Goal: Task Accomplishment & Management: Use online tool/utility

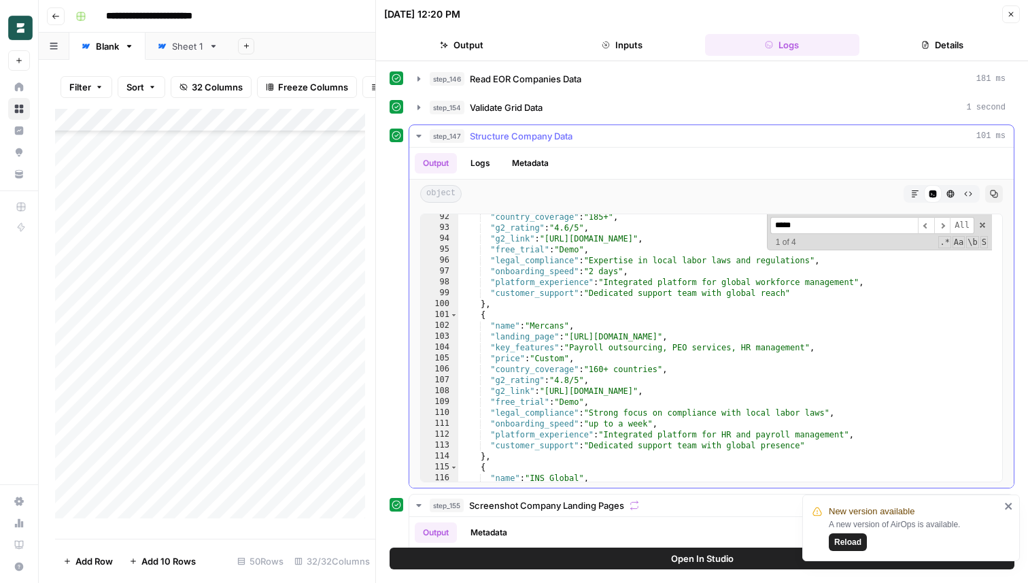
scroll to position [1026, 0]
click at [574, 336] on div ""country_coverage" : "185+" , "g2_rating" : "4.6/5" , "g2_link" : "https://www.…" at bounding box center [725, 355] width 534 height 289
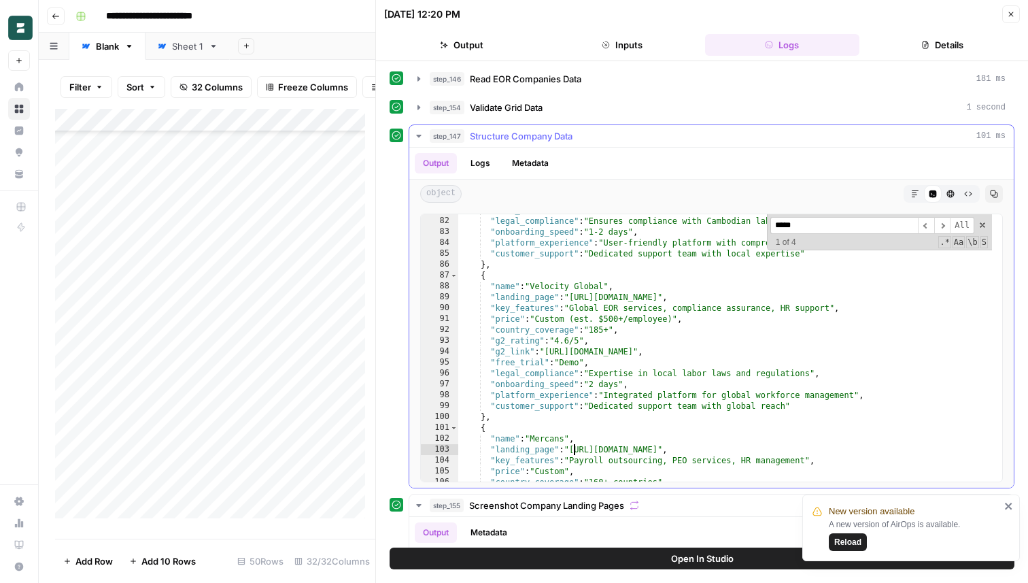
scroll to position [911, 0]
drag, startPoint x: 573, startPoint y: 299, endPoint x: 794, endPoint y: 294, distance: 221.0
click at [796, 296] on div ""free_trial" : "No" , "legal_compliance" : "Ensures compliance with Cambodian l…" at bounding box center [725, 350] width 534 height 289
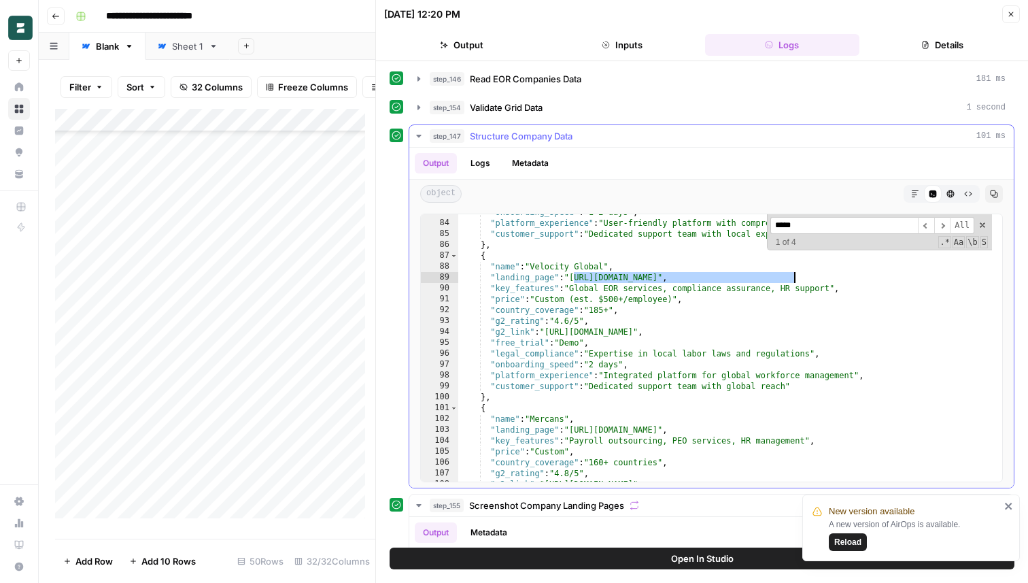
scroll to position [933, 0]
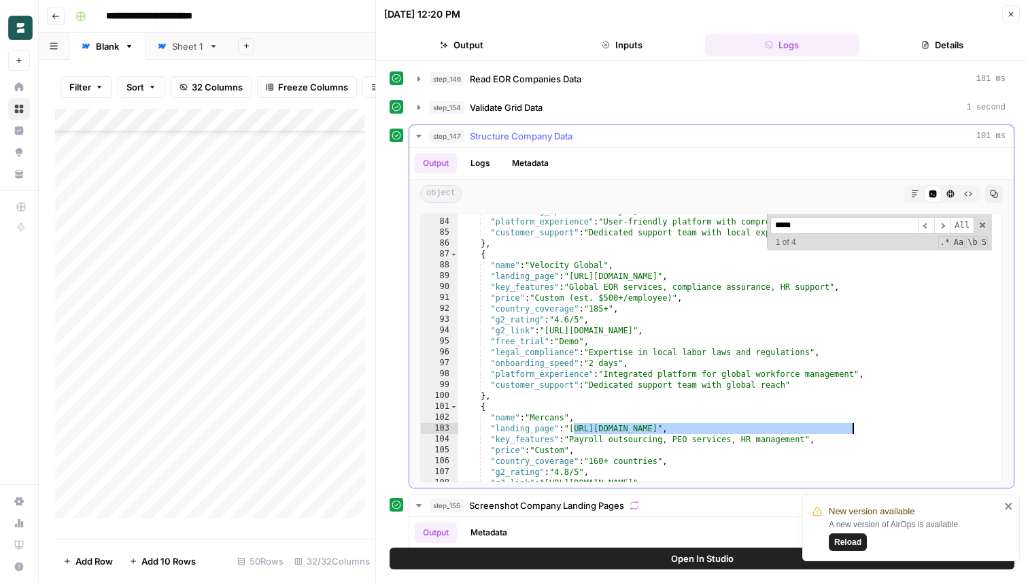
drag, startPoint x: 575, startPoint y: 429, endPoint x: 853, endPoint y: 430, distance: 278.0
click at [853, 430] on div ""onboarding_speed" : "1-2 days" , "platform_experience" : "User-friendly platfo…" at bounding box center [725, 349] width 534 height 289
type textarea "**********"
click at [422, 132] on icon "button" at bounding box center [418, 136] width 11 height 11
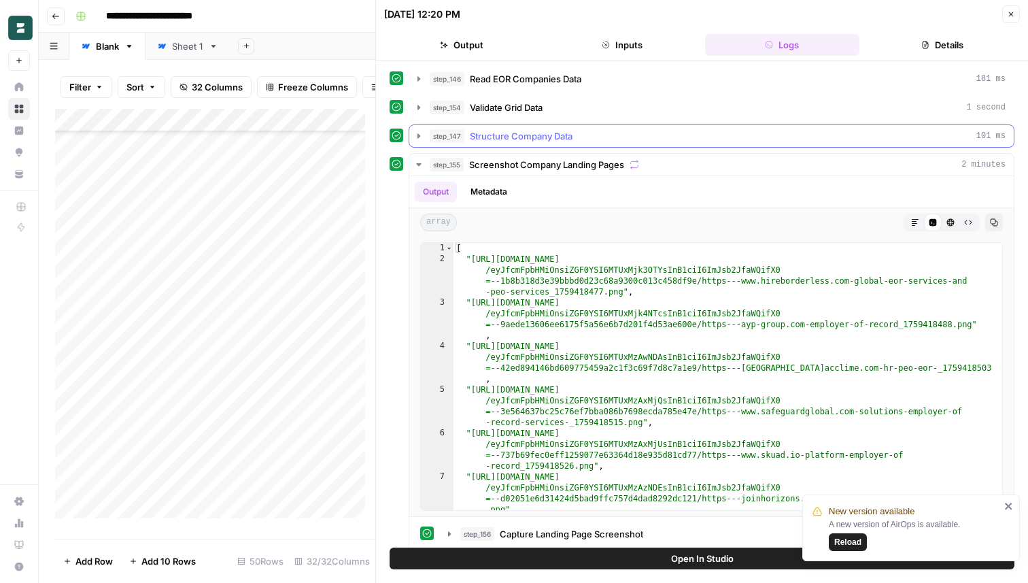
click at [488, 128] on button "step_147 Structure Company Data 101 ms" at bounding box center [711, 136] width 604 height 22
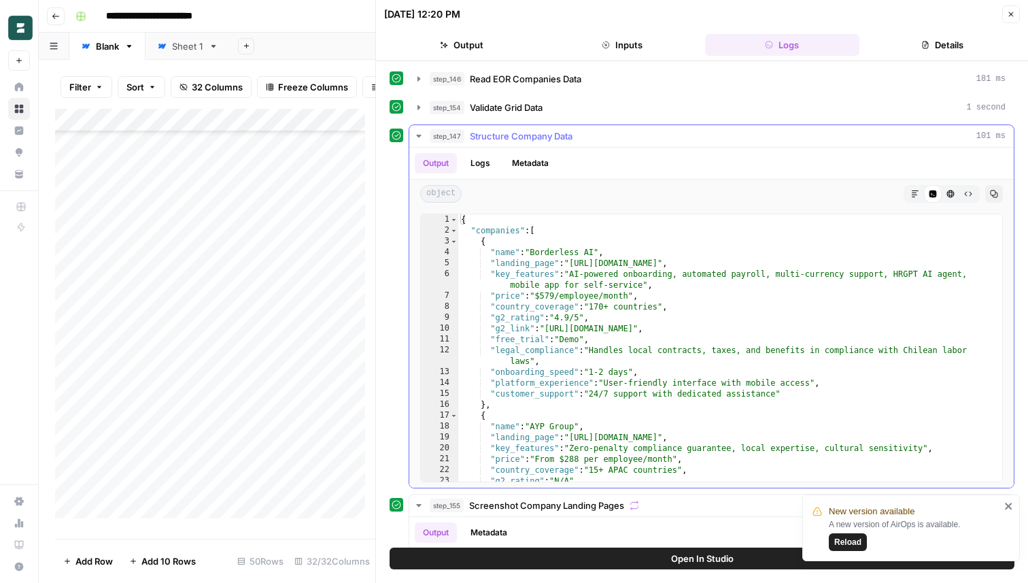
click at [445, 133] on span "step_147" at bounding box center [447, 136] width 35 height 14
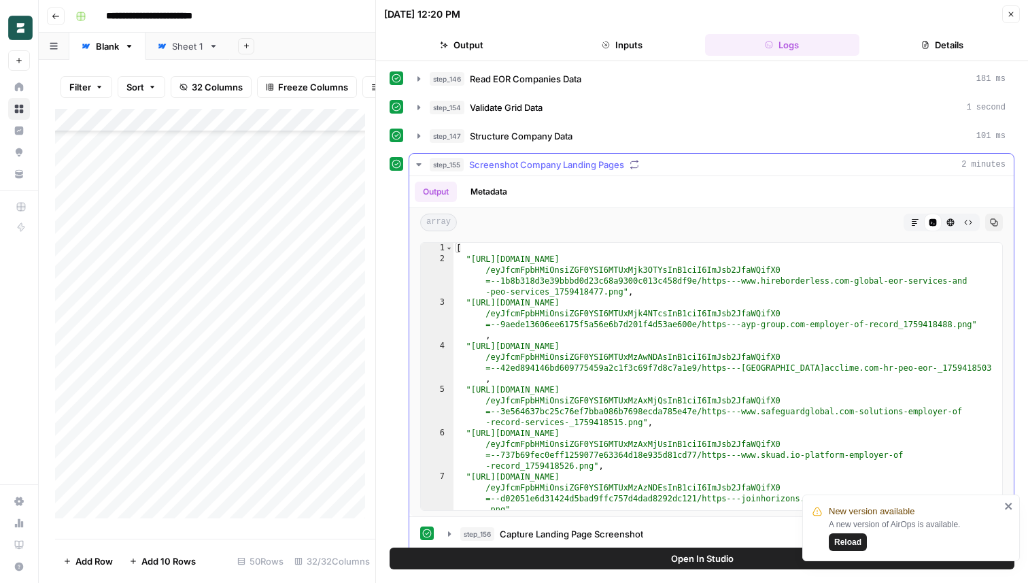
click at [502, 169] on span "Screenshot Company Landing Pages" at bounding box center [546, 165] width 155 height 14
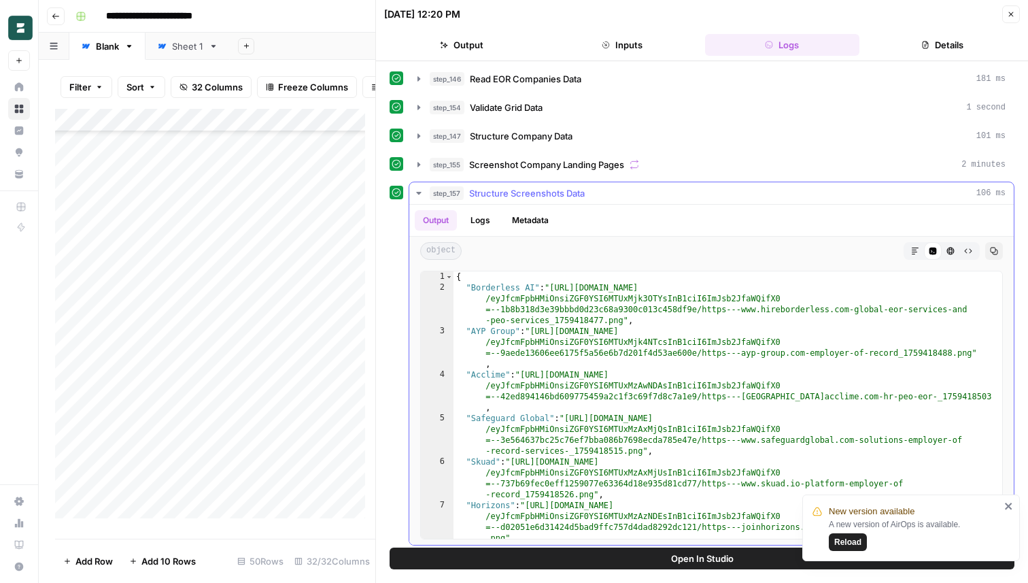
scroll to position [0, 0]
type textarea "**********"
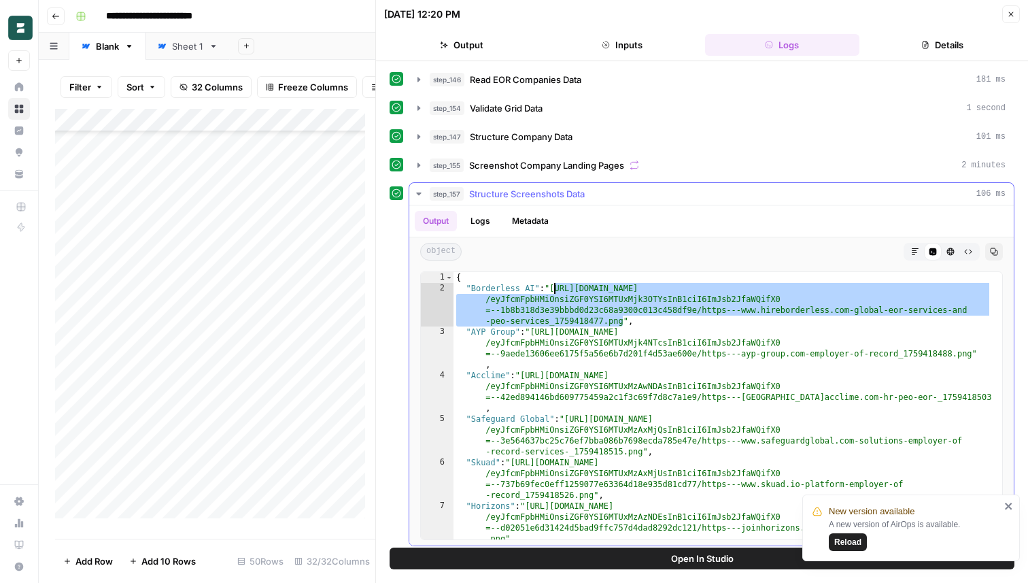
drag, startPoint x: 622, startPoint y: 321, endPoint x: 555, endPoint y: 286, distance: 76.0
click at [555, 286] on div "{ "Borderless AI" : "https://cdn.airops.com/rails/active_storage/blobs/proxy /e…" at bounding box center [722, 432] width 538 height 321
click at [514, 137] on span "Structure Company Data" at bounding box center [521, 137] width 103 height 14
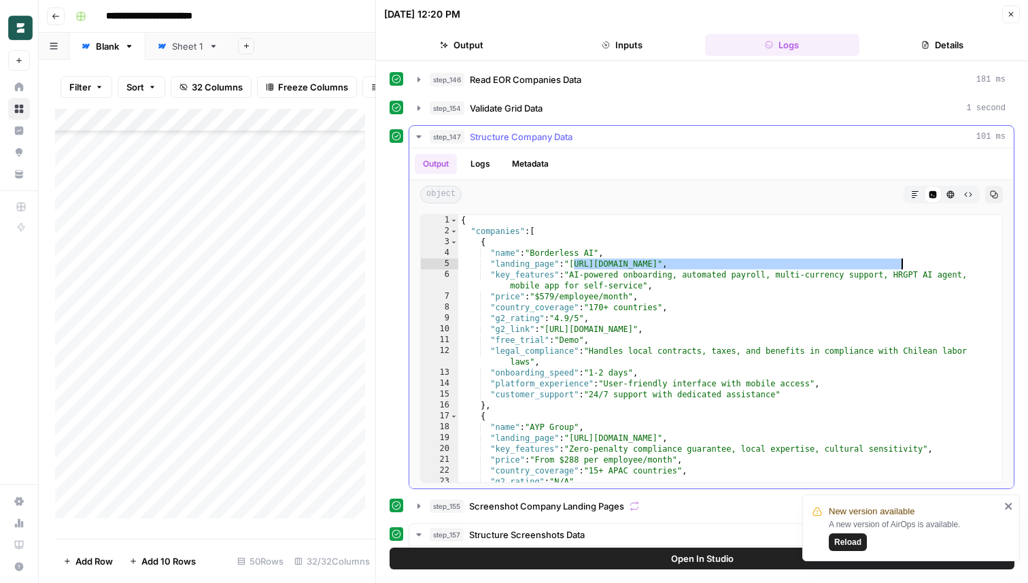
drag, startPoint x: 574, startPoint y: 267, endPoint x: 901, endPoint y: 259, distance: 327.0
click at [901, 259] on div "{ "companies" : [ { "name" : "Borderless AI" , "landing_page" : "https://www.hi…" at bounding box center [725, 359] width 534 height 289
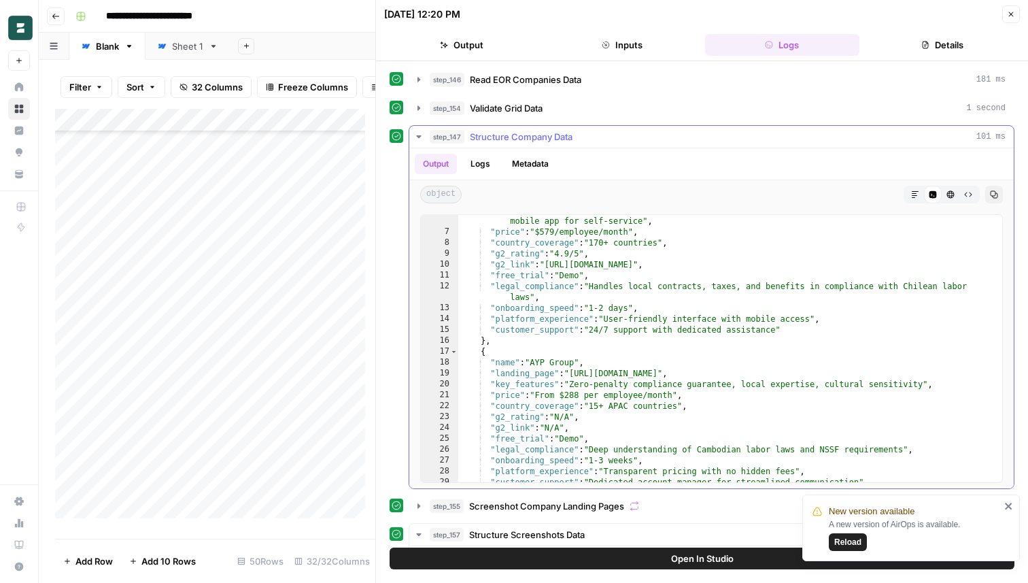
scroll to position [94, 0]
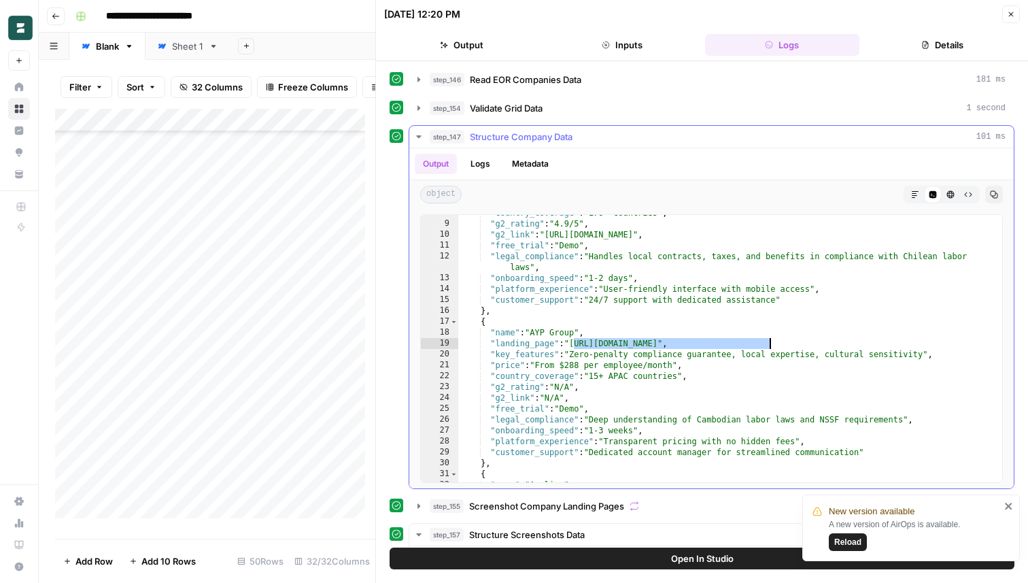
drag, startPoint x: 574, startPoint y: 342, endPoint x: 771, endPoint y: 343, distance: 197.1
click at [771, 343] on div ""country_coverage" : "170+ countries" , "g2_rating" : "4.9/5" , "g2_link" : "ht…" at bounding box center [725, 351] width 534 height 289
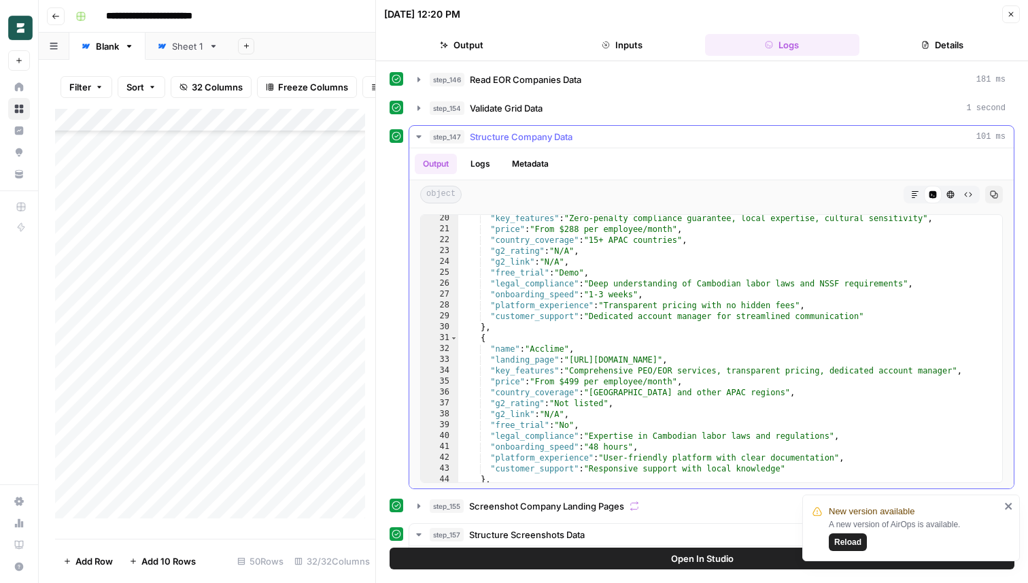
scroll to position [234, 0]
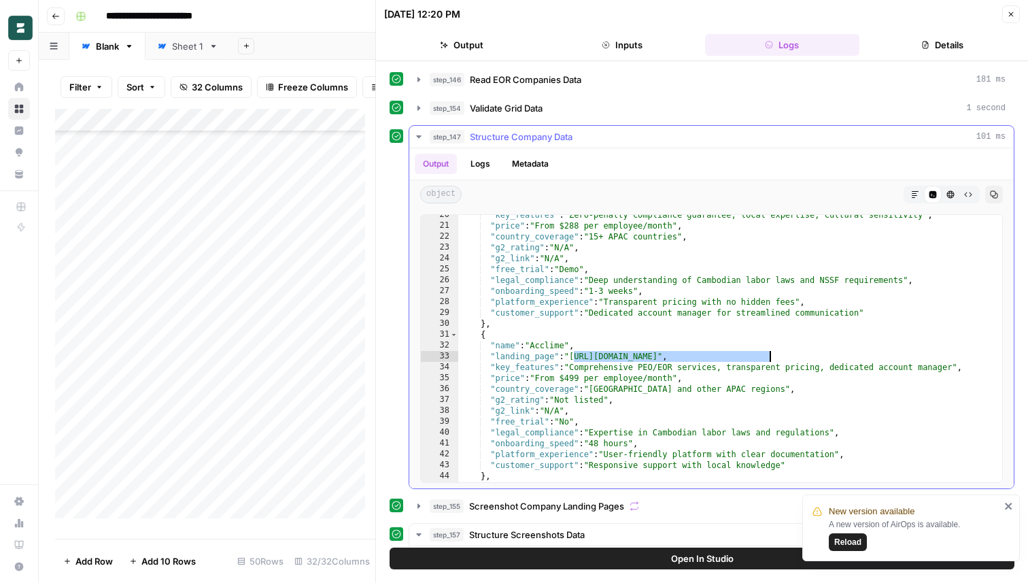
drag, startPoint x: 580, startPoint y: 355, endPoint x: 769, endPoint y: 358, distance: 188.3
click at [769, 358] on div ""key_features" : "Zero-penalty compliance guarantee, local expertise, cultural …" at bounding box center [725, 353] width 534 height 289
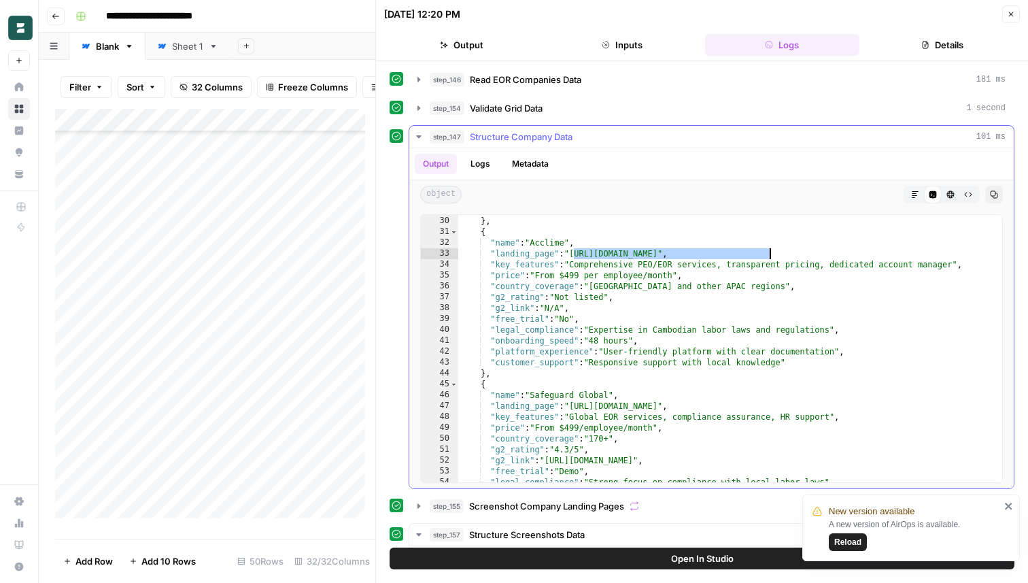
scroll to position [339, 0]
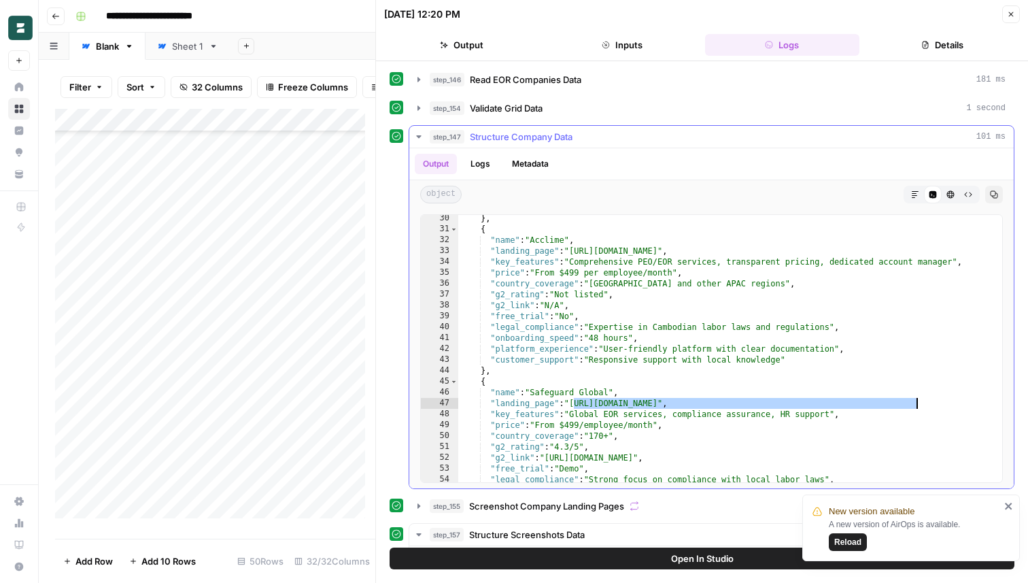
drag, startPoint x: 574, startPoint y: 401, endPoint x: 916, endPoint y: 405, distance: 341.9
click at [916, 405] on div "} , { "name" : "Acclime" , "landing_page" : "https://cambodia.acclime.com/hr/pe…" at bounding box center [725, 357] width 534 height 289
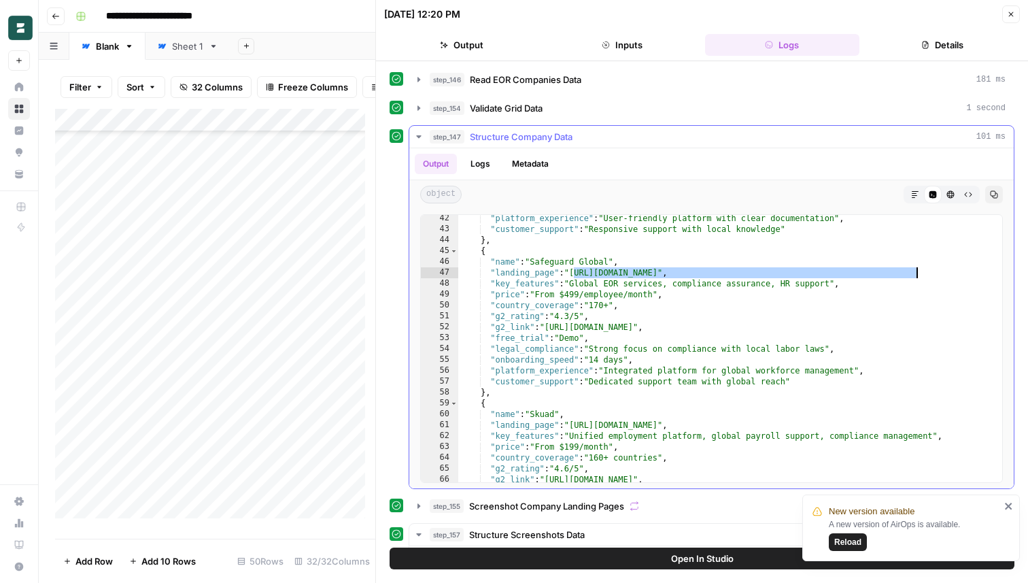
scroll to position [488, 0]
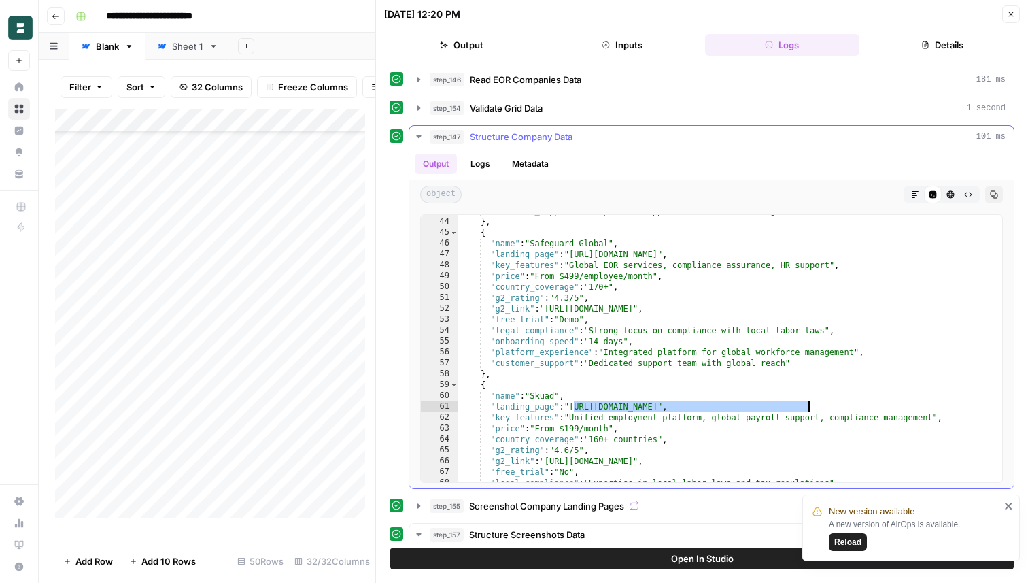
drag, startPoint x: 574, startPoint y: 406, endPoint x: 807, endPoint y: 408, distance: 233.8
click at [807, 408] on div ""customer_support" : "Responsive support with local knowledge" } , { "name" : "…" at bounding box center [725, 349] width 534 height 289
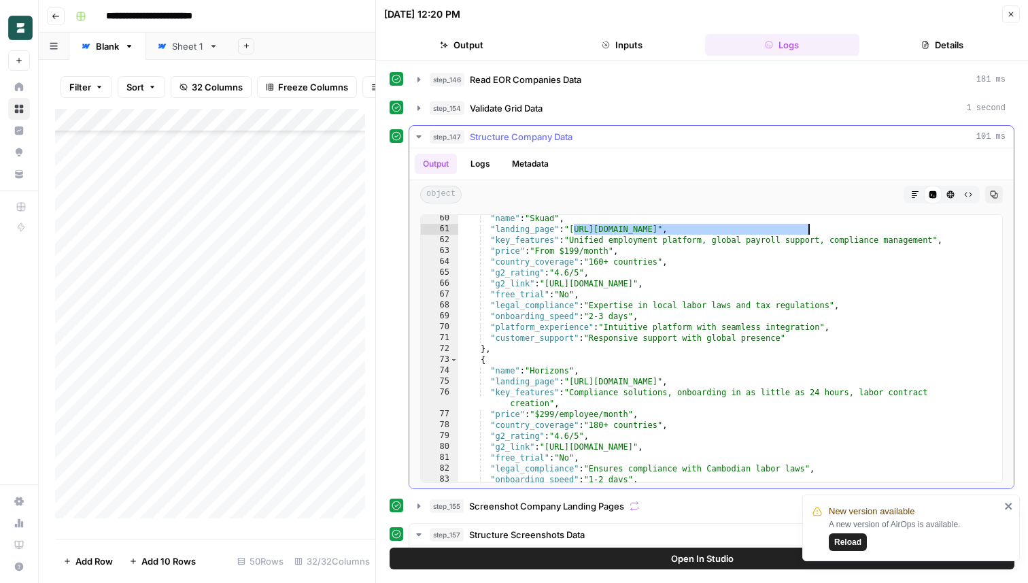
scroll to position [665, 0]
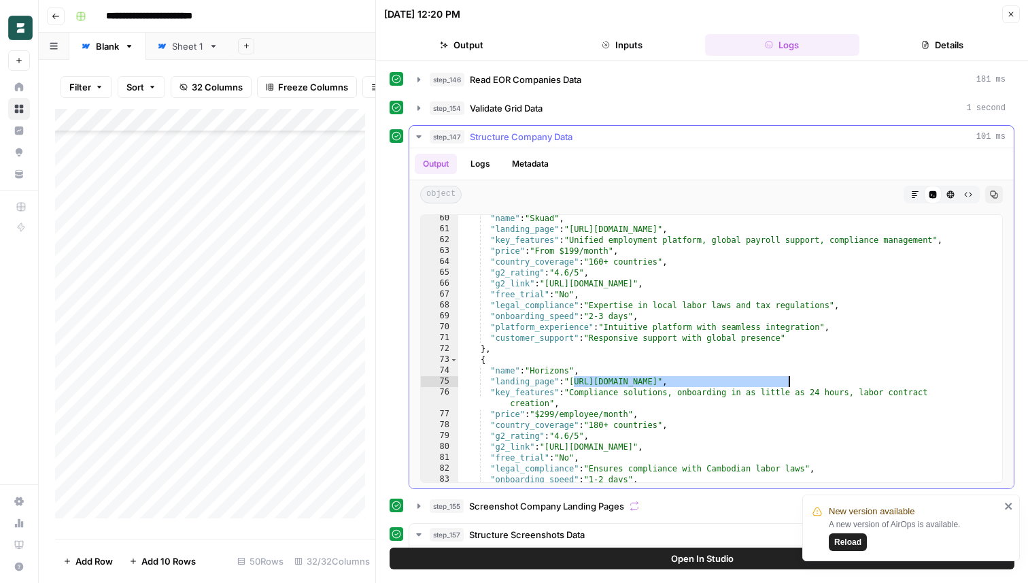
drag, startPoint x: 574, startPoint y: 380, endPoint x: 790, endPoint y: 381, distance: 216.1
click at [790, 381] on div ""name" : "Skuad" , "landing_page" : "https://www.skuad.io/platform/employer-of-…" at bounding box center [725, 357] width 534 height 289
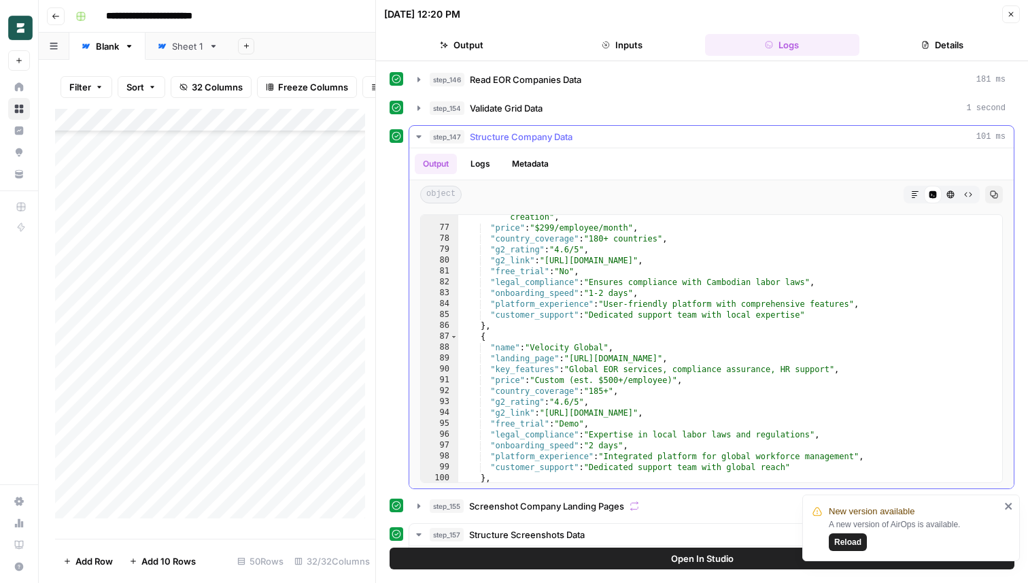
scroll to position [844, 0]
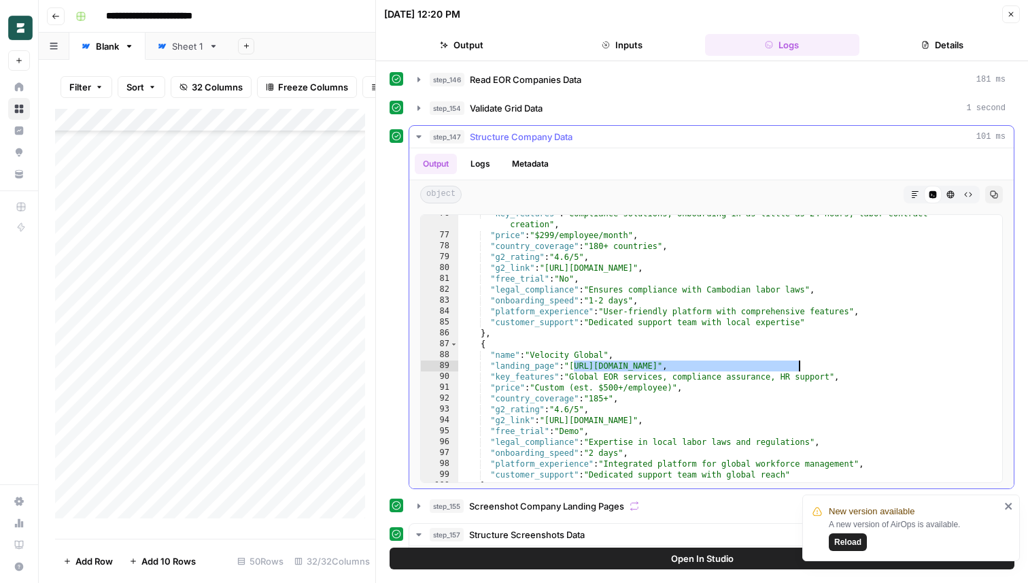
drag, startPoint x: 575, startPoint y: 365, endPoint x: 798, endPoint y: 365, distance: 222.9
click at [798, 365] on div ""key_features" : "Compliance solutions, onboarding in as little as 24 hours, la…" at bounding box center [725, 358] width 534 height 300
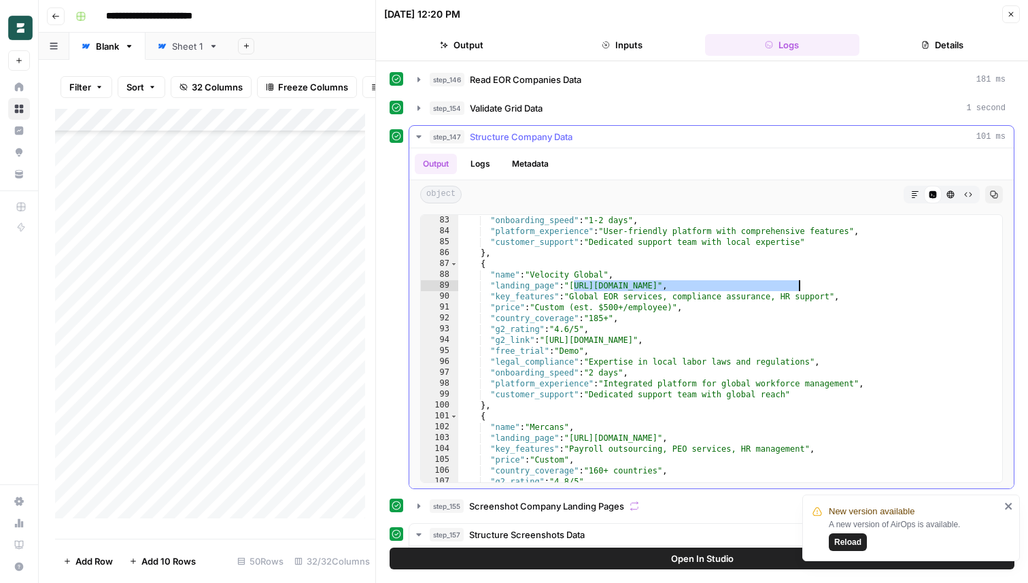
scroll to position [947, 0]
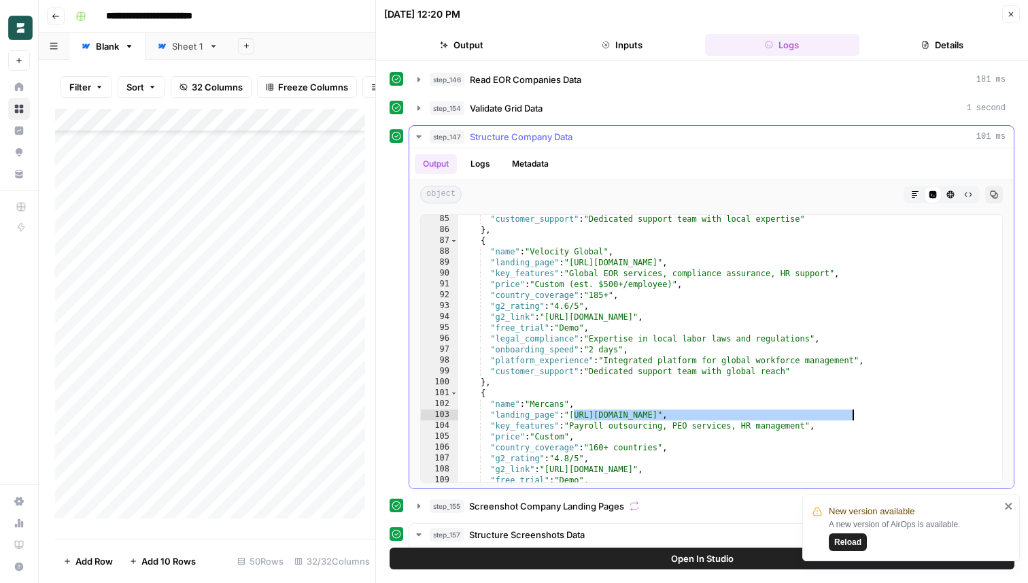
drag, startPoint x: 574, startPoint y: 413, endPoint x: 854, endPoint y: 413, distance: 280.0
click at [854, 413] on div ""customer_support" : "Dedicated support team with local expertise" } , { "name"…" at bounding box center [725, 357] width 534 height 289
type textarea "**********"
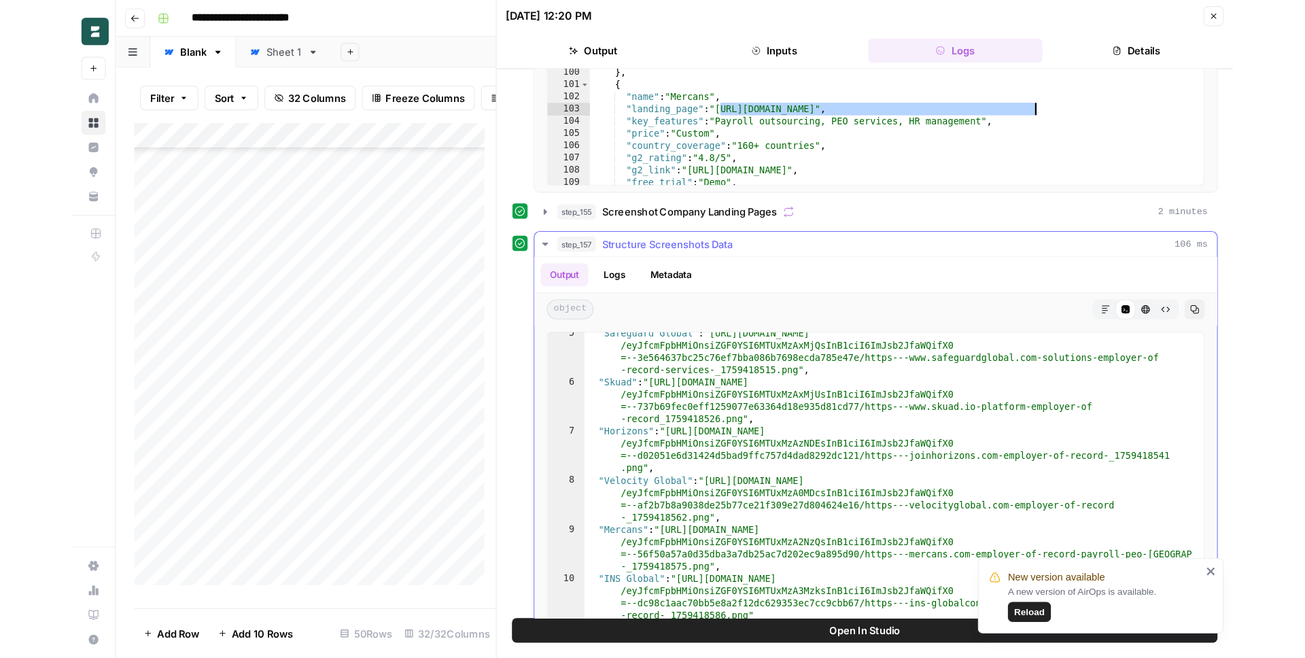
scroll to position [332, 0]
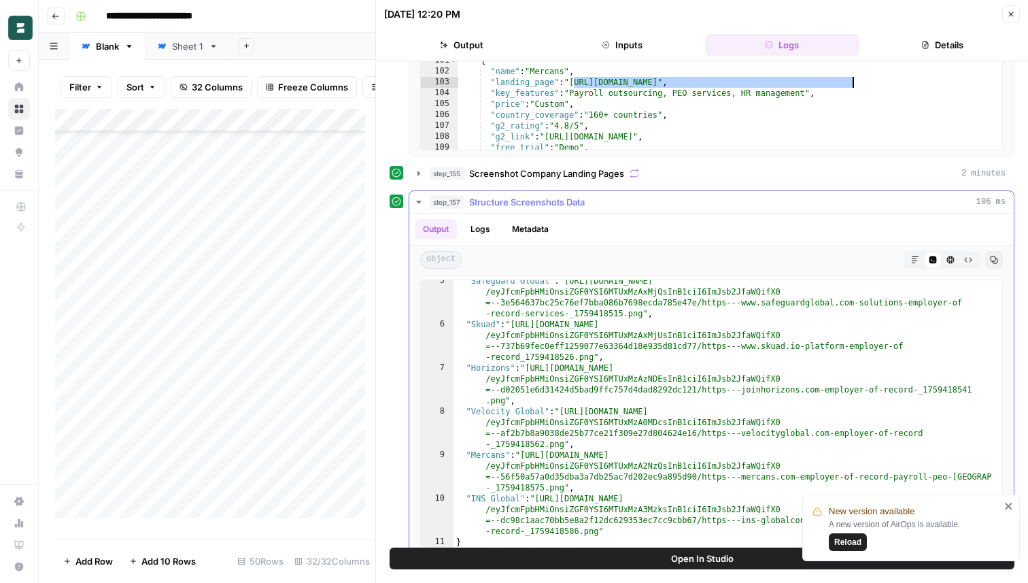
type textarea "**********"
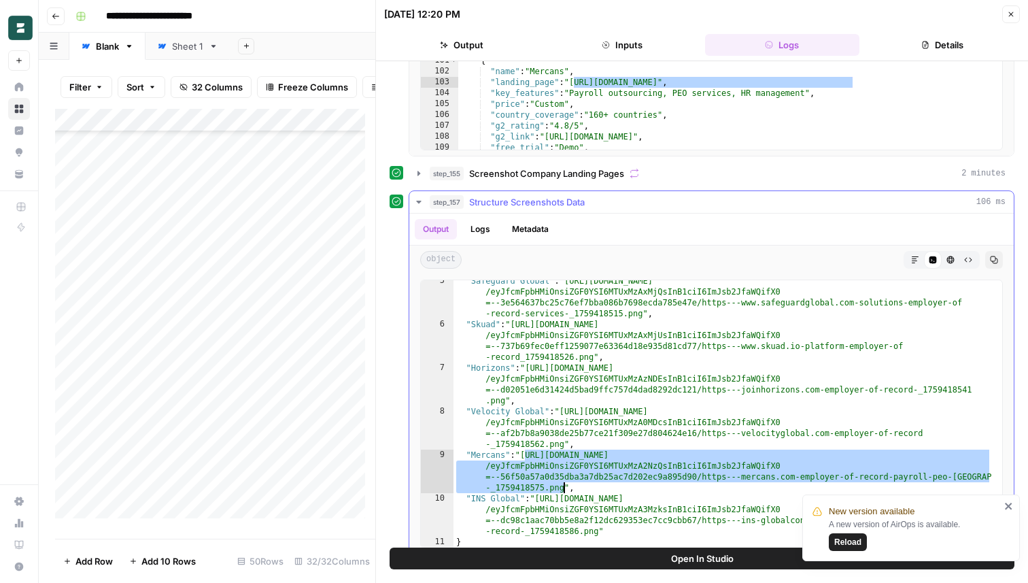
drag, startPoint x: 524, startPoint y: 456, endPoint x: 566, endPoint y: 487, distance: 51.5
click at [566, 487] on div ""Safeguard Global" : "https://cdn.airops.com/rails/active_storage/blobs/proxy /…" at bounding box center [722, 435] width 538 height 321
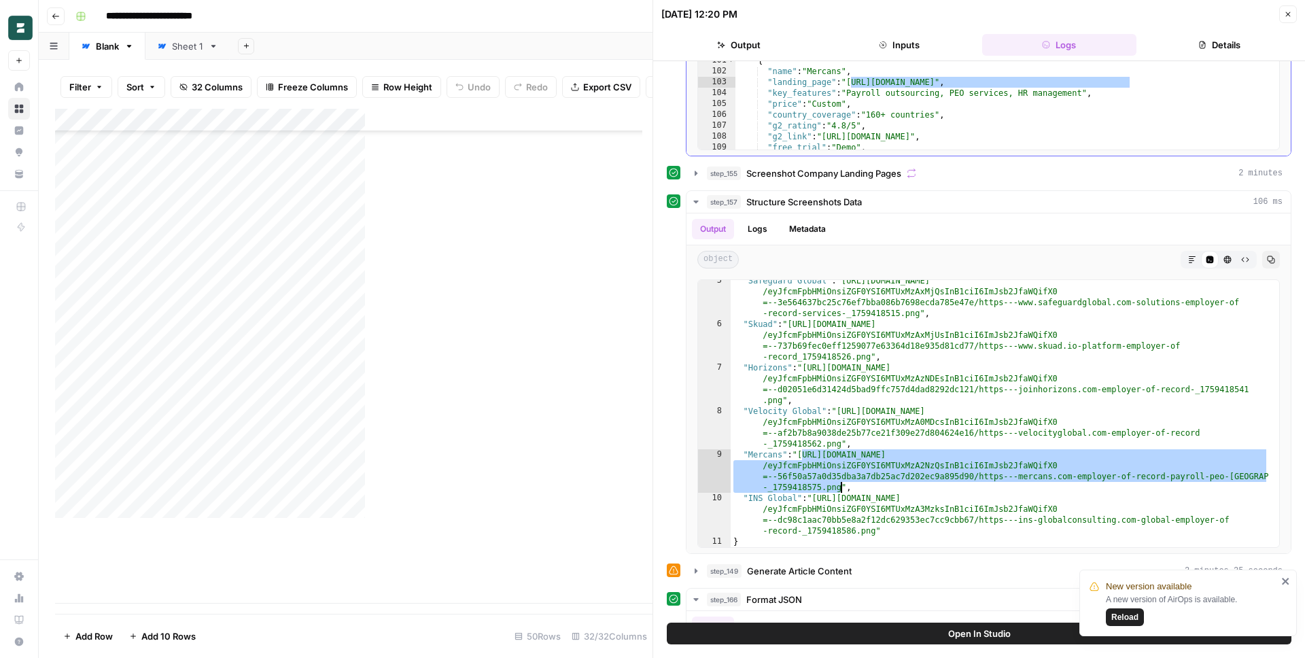
scroll to position [146, 0]
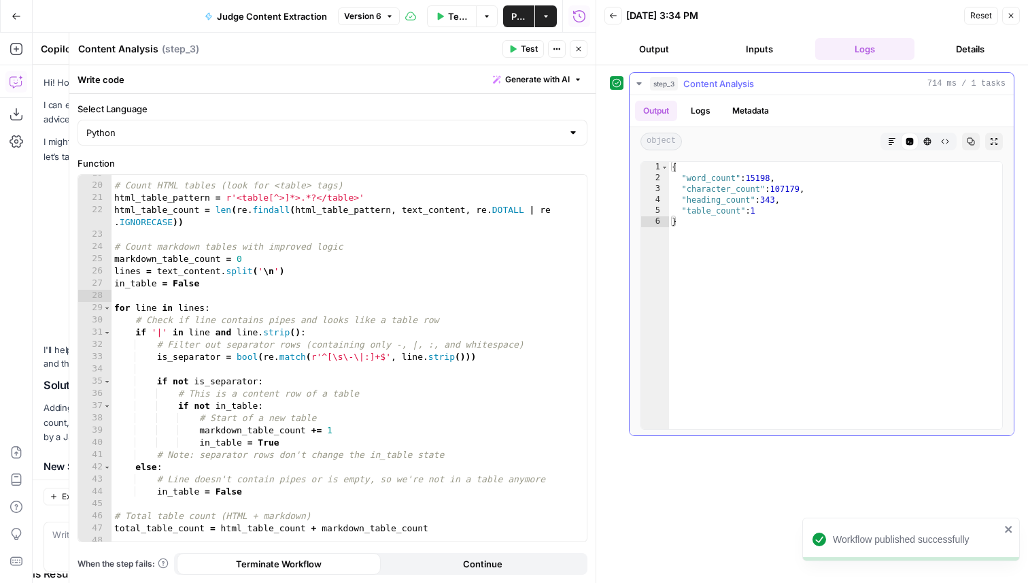
scroll to position [240, 0]
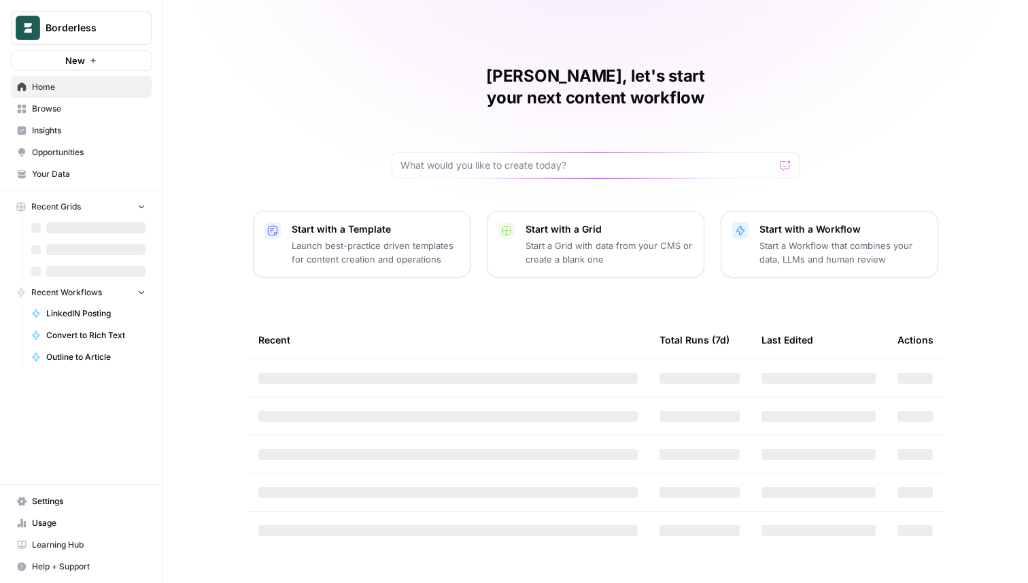
click at [65, 25] on span "Borderless" at bounding box center [87, 28] width 82 height 14
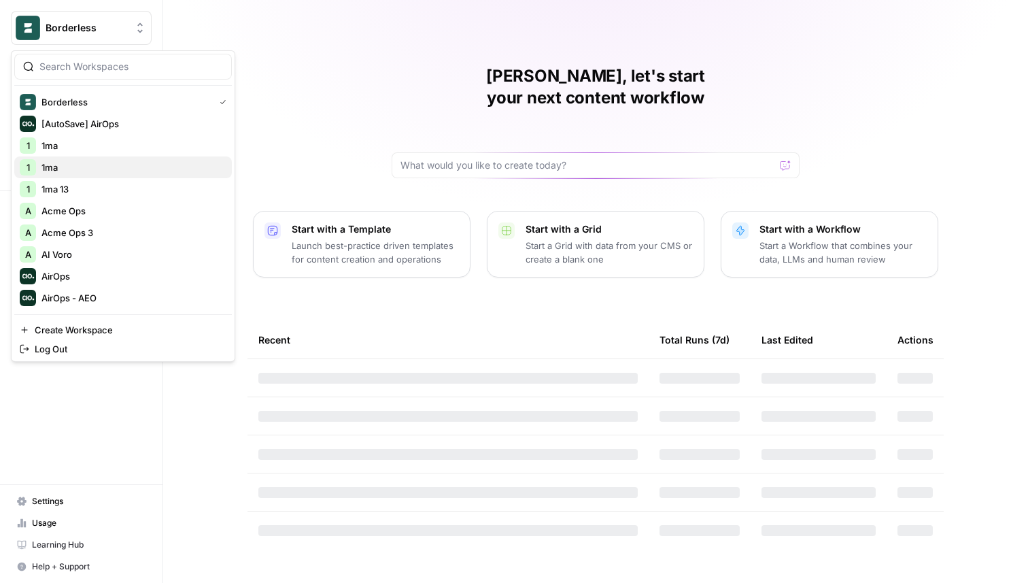
click at [66, 167] on span "1ma" at bounding box center [130, 167] width 179 height 14
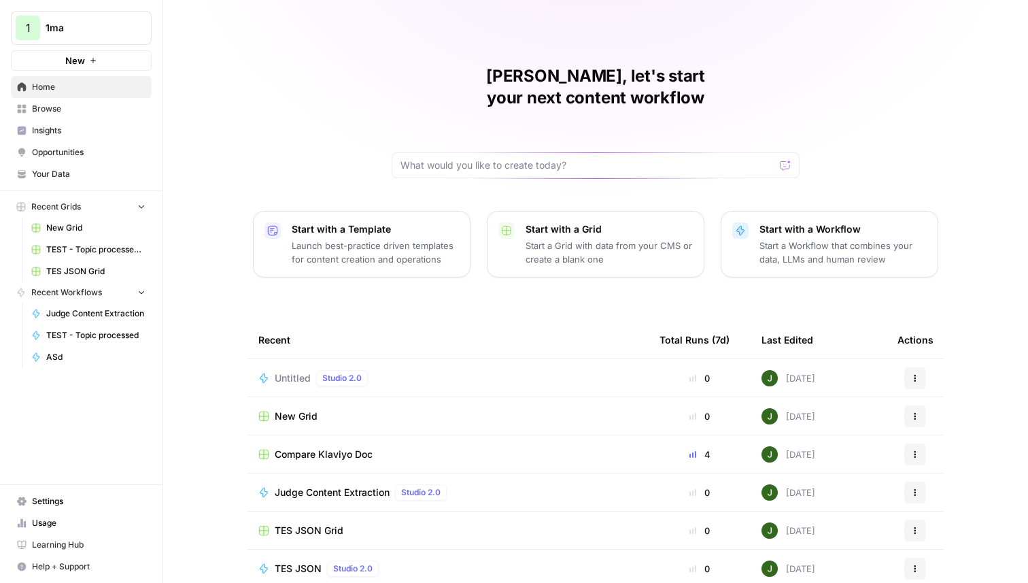
click at [292, 371] on span "Untitled" at bounding box center [293, 378] width 36 height 14
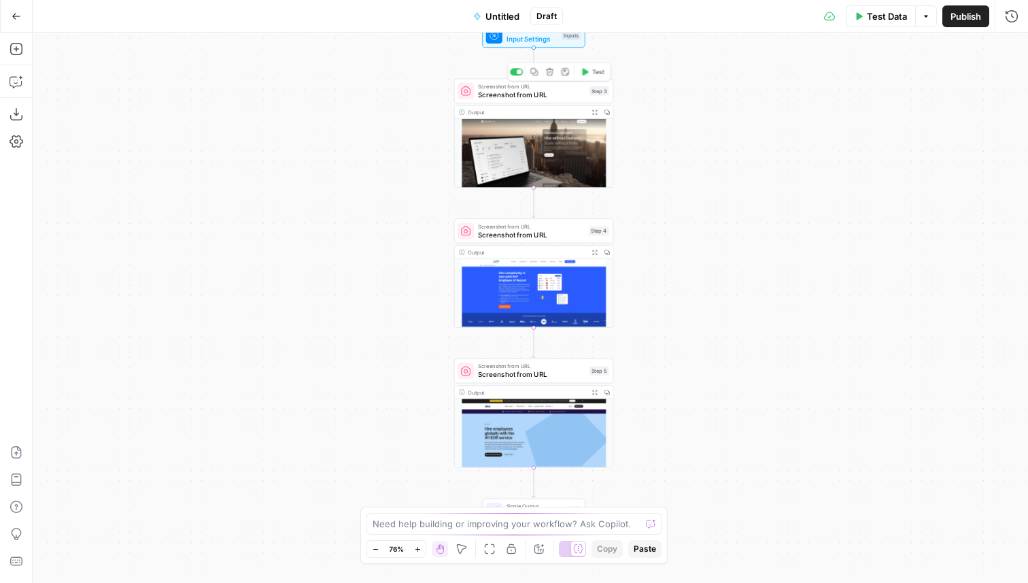
click at [502, 89] on span "Screenshot from URL" at bounding box center [531, 94] width 107 height 10
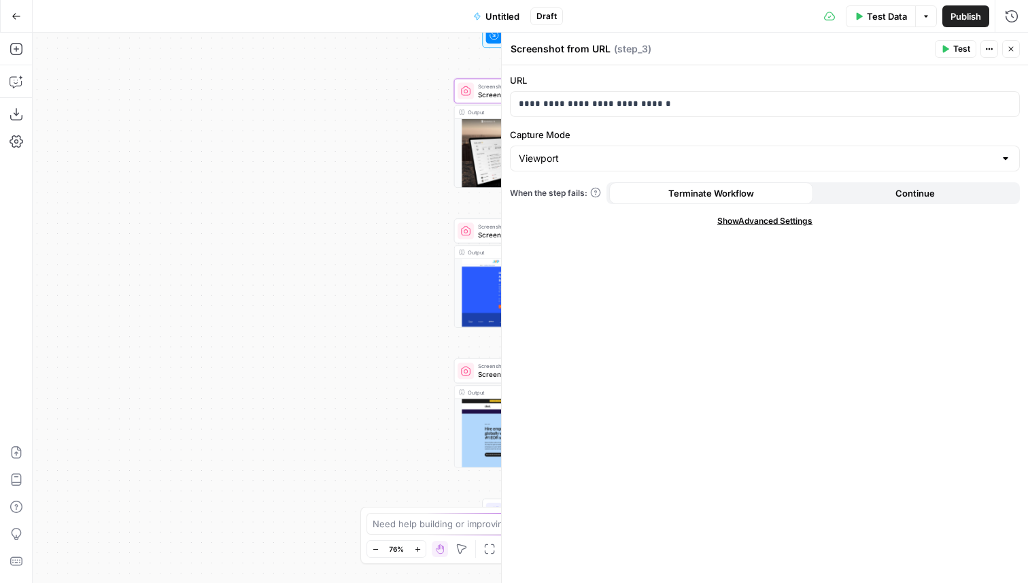
click at [391, 141] on div "Workflow Input Settings Inputs Screenshot from URL Screenshot from URL Step 3 C…" at bounding box center [530, 308] width 995 height 550
click at [1009, 56] on button "Close" at bounding box center [1011, 49] width 18 height 18
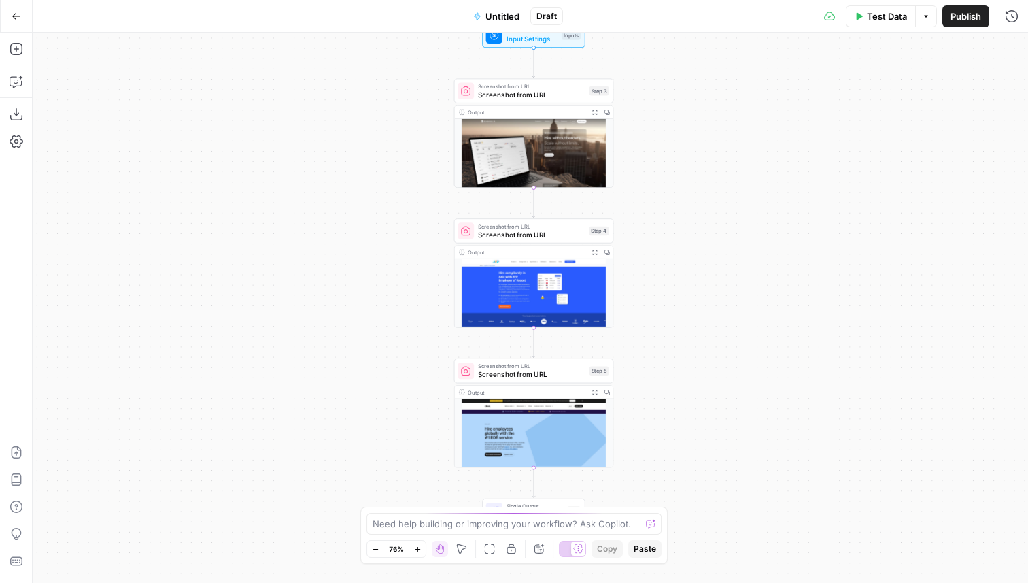
click at [23, 54] on button "Add Steps" at bounding box center [16, 49] width 22 height 22
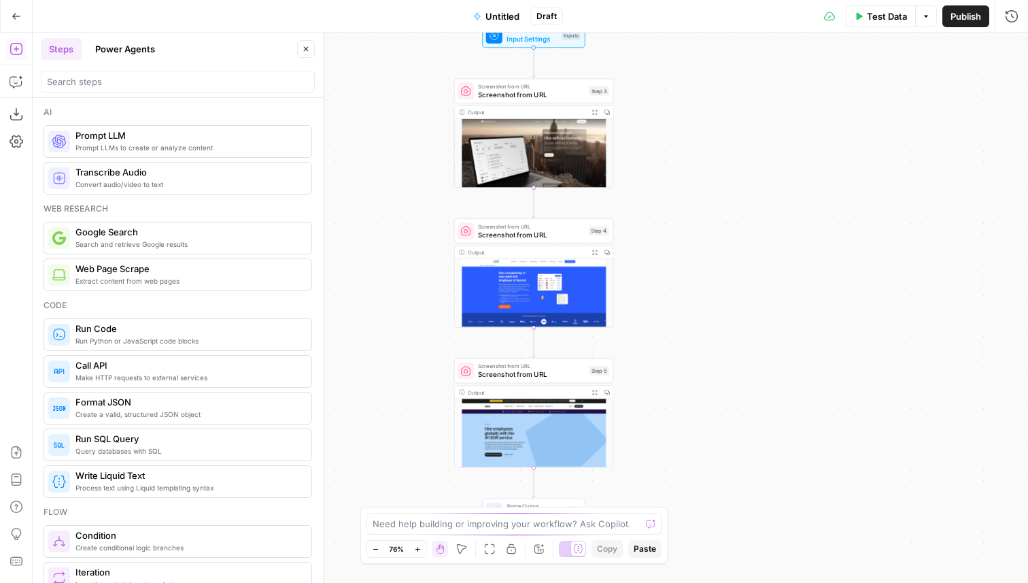
click at [86, 90] on div at bounding box center [178, 82] width 274 height 22
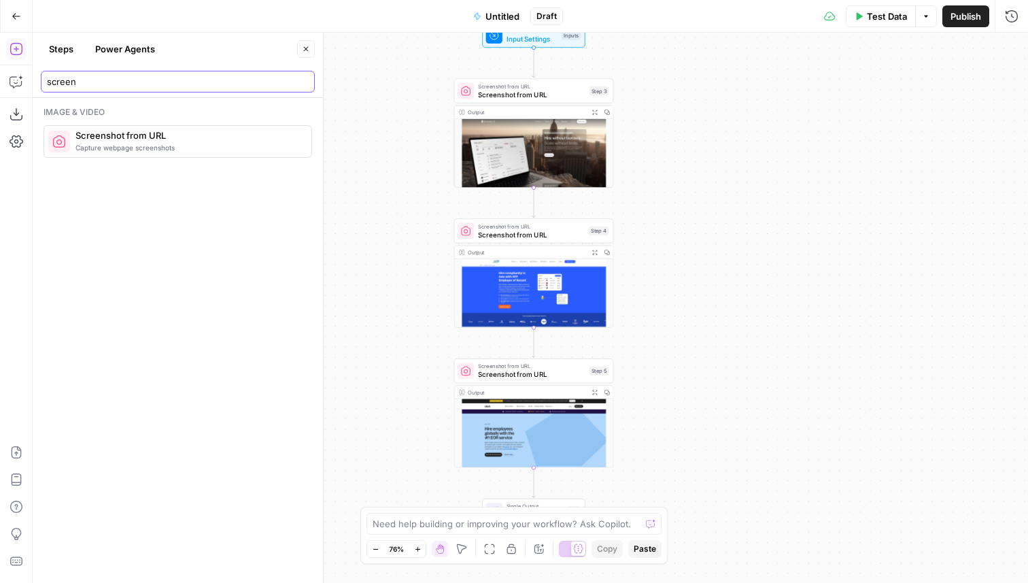
type input "screen"
click at [132, 142] on span "Capture webpage screenshots" at bounding box center [187, 147] width 225 height 11
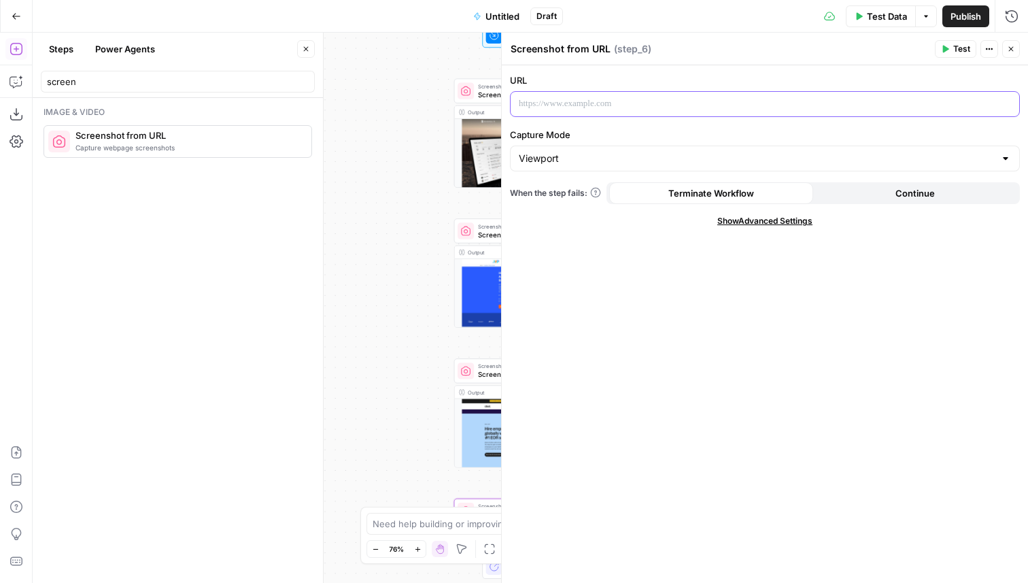
click at [551, 112] on div at bounding box center [764, 104] width 508 height 24
click at [943, 46] on icon "button" at bounding box center [946, 49] width 6 height 7
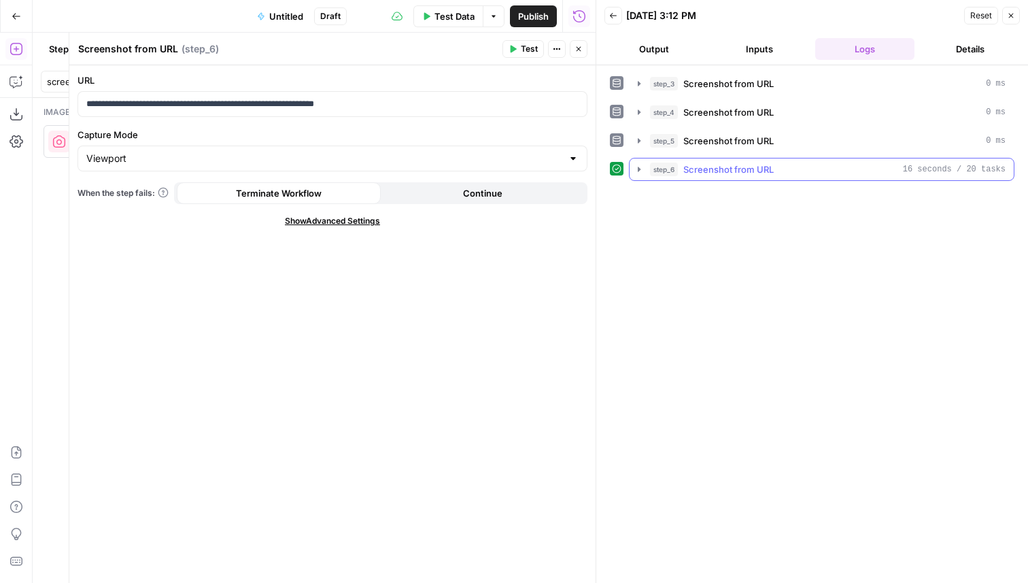
click at [719, 171] on span "Screenshot from URL" at bounding box center [728, 169] width 90 height 14
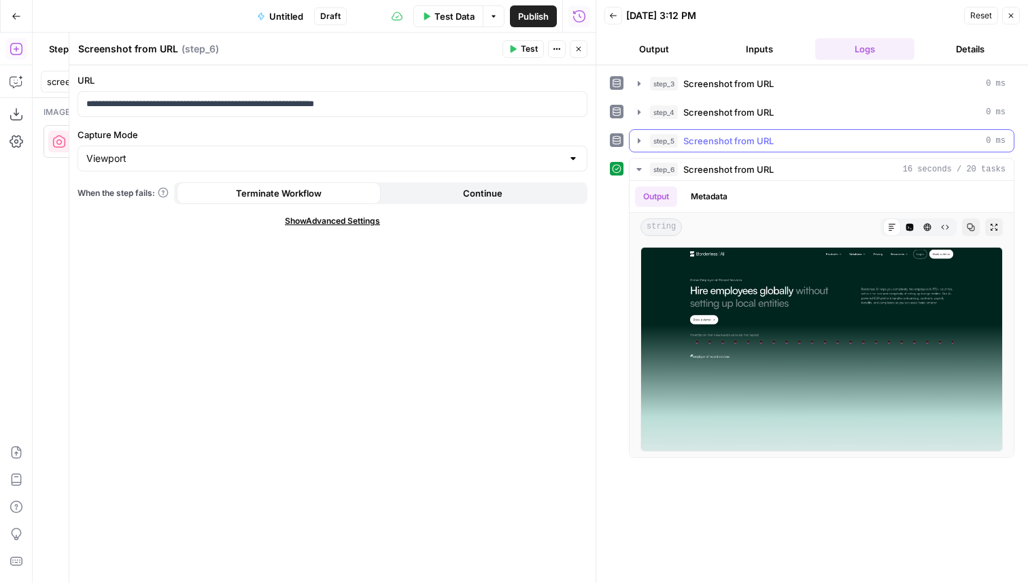
click at [724, 136] on span "Screenshot from URL" at bounding box center [728, 141] width 90 height 14
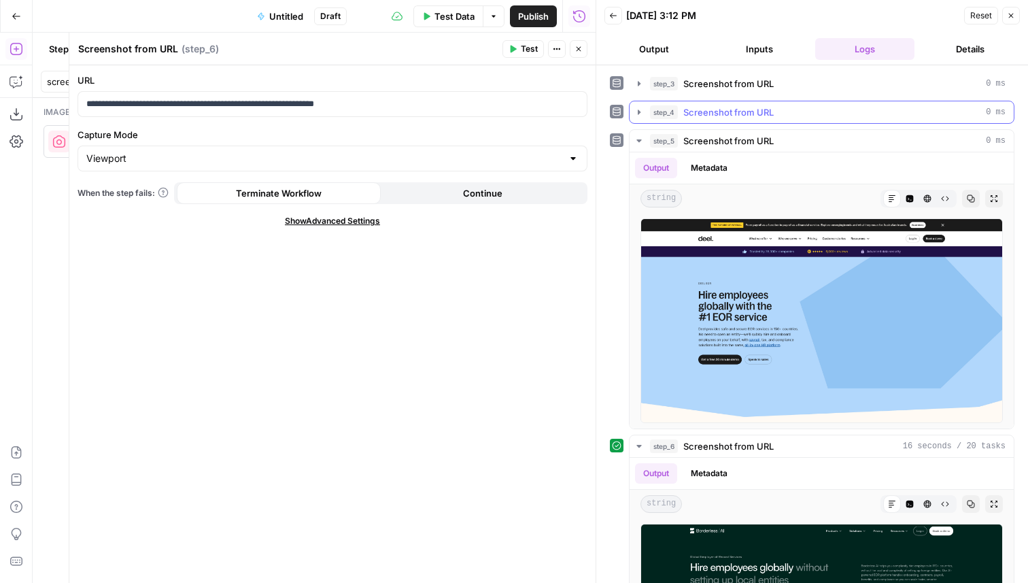
click at [731, 118] on span "Screenshot from URL" at bounding box center [728, 112] width 90 height 14
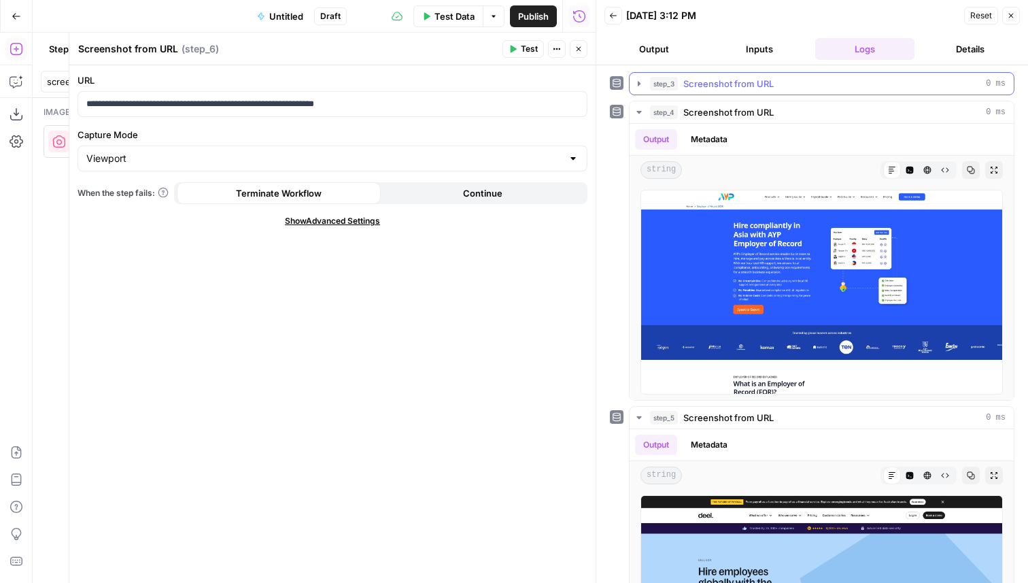
click at [736, 86] on span "Screenshot from URL" at bounding box center [728, 84] width 90 height 14
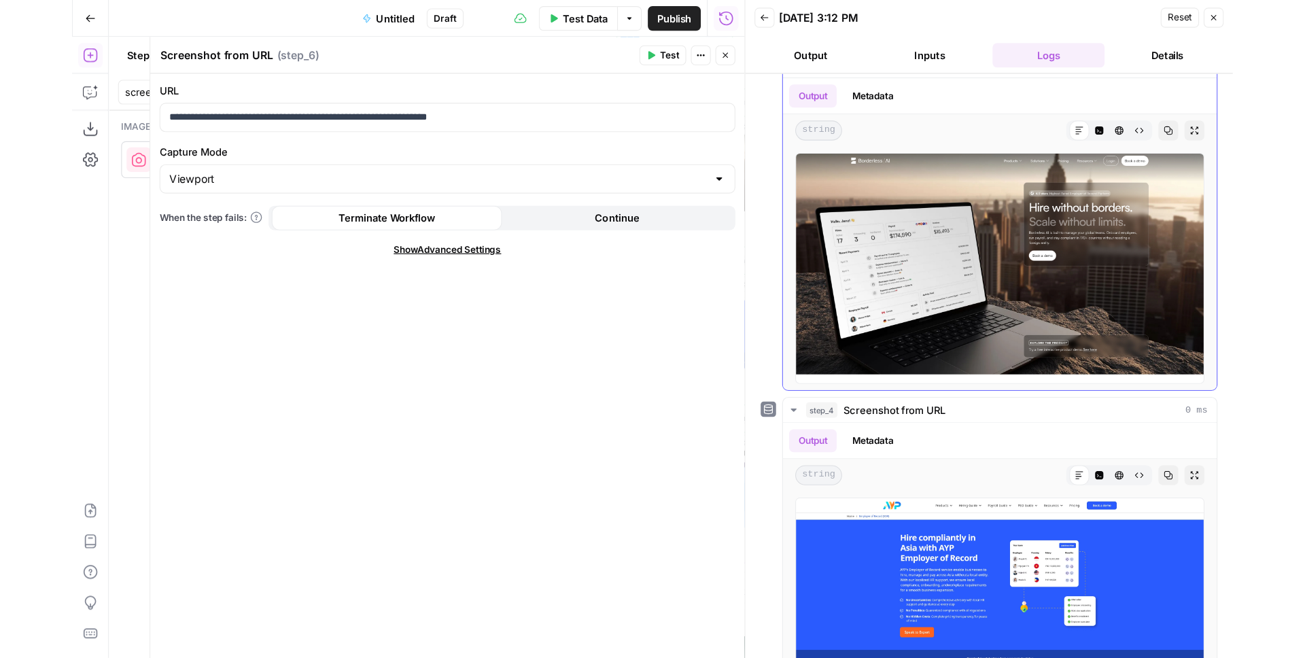
scroll to position [13, 0]
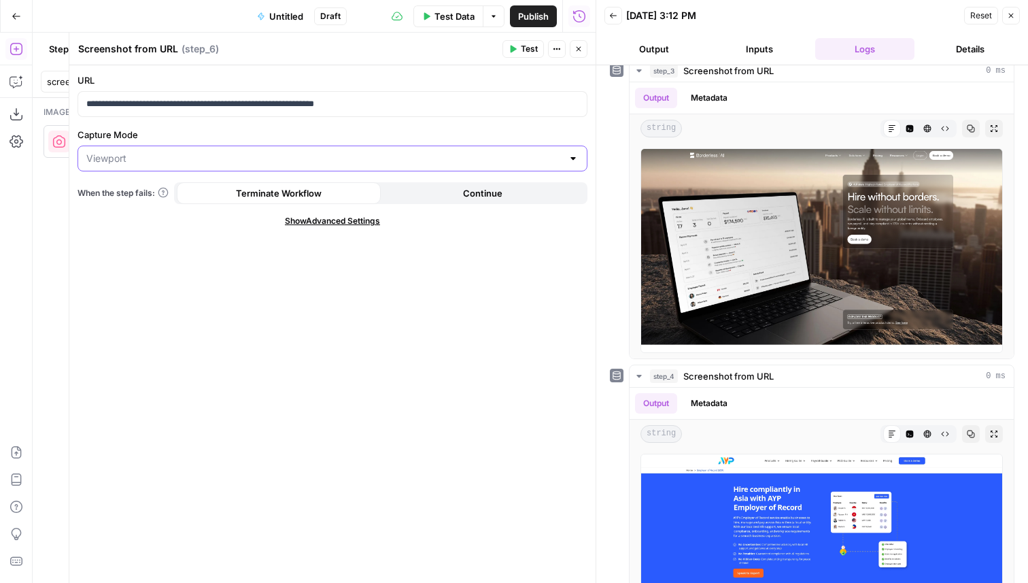
click at [279, 164] on input "Capture Mode" at bounding box center [324, 159] width 476 height 14
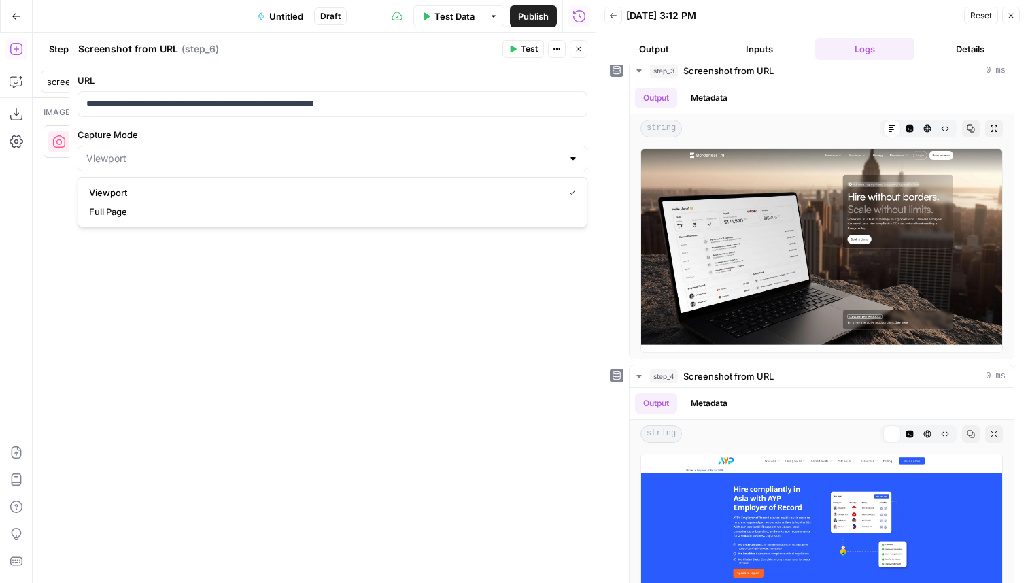
type input "Viewport"
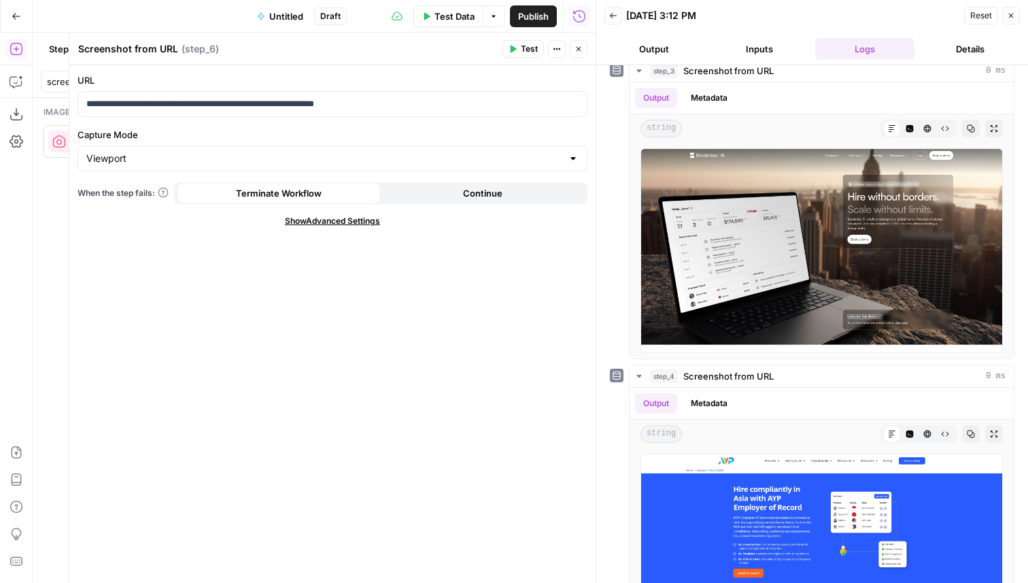
click at [305, 368] on div "**********" at bounding box center [332, 323] width 526 height 517
